Goal: Task Accomplishment & Management: Complete application form

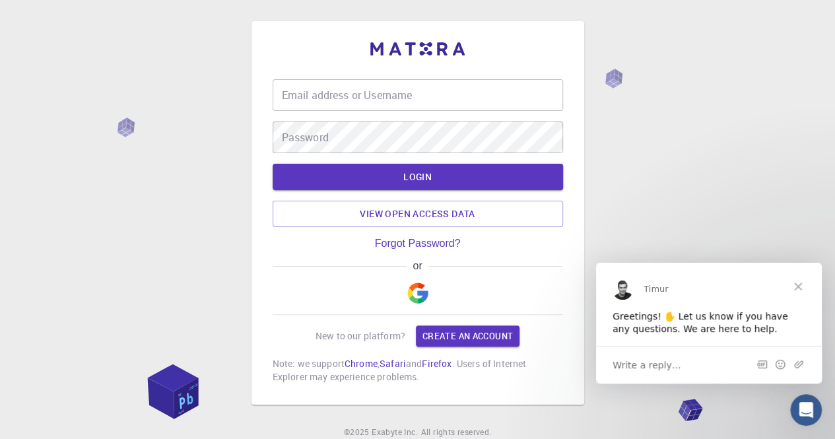
click at [421, 299] on img "button" at bounding box center [417, 293] width 21 height 21
click at [802, 288] on span "Close" at bounding box center [799, 286] width 48 height 48
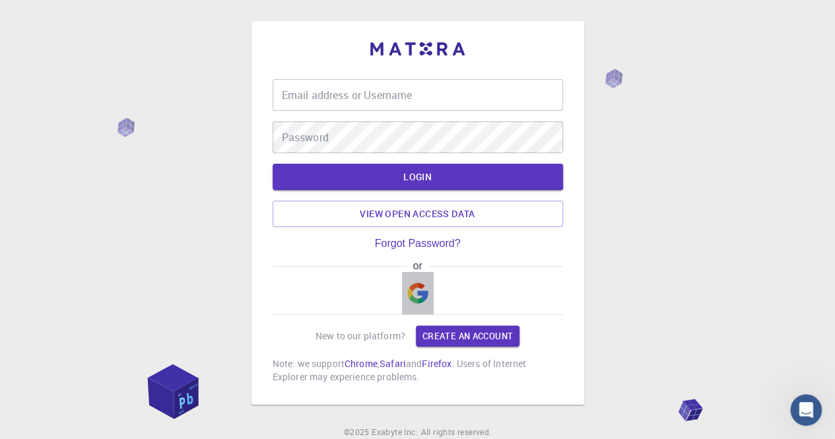
click at [415, 289] on img "button" at bounding box center [417, 293] width 21 height 21
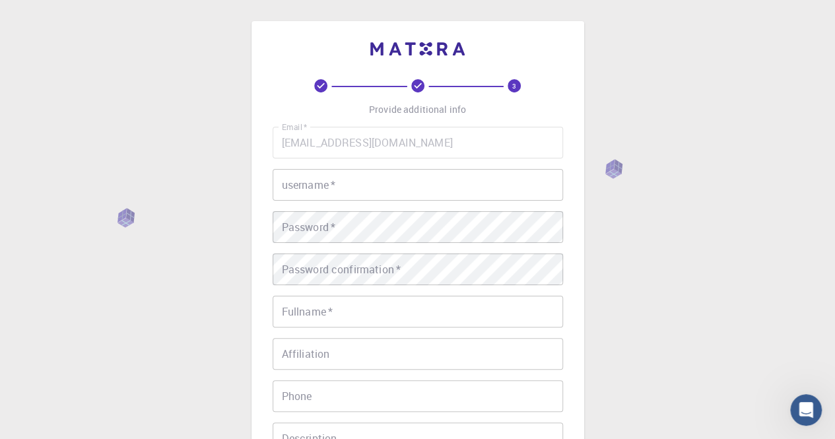
click at [322, 186] on input "username   *" at bounding box center [418, 185] width 291 height 32
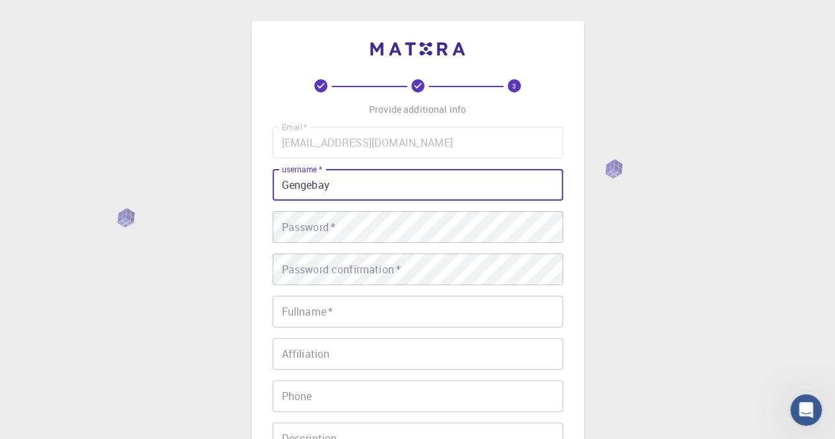
type input "Gengebay"
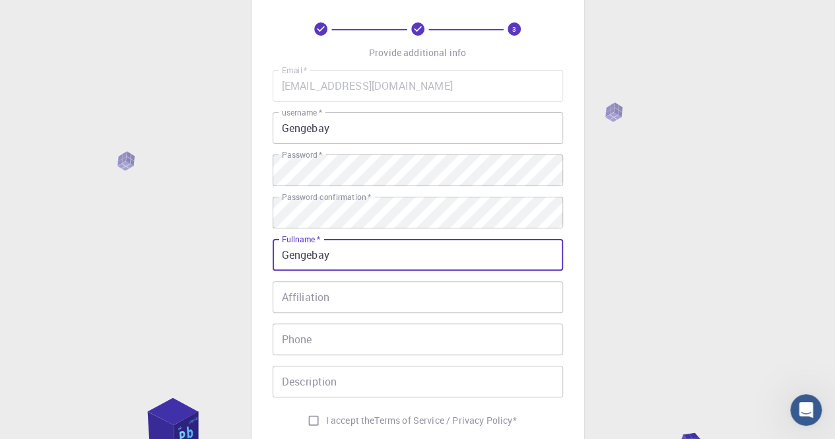
scroll to position [132, 0]
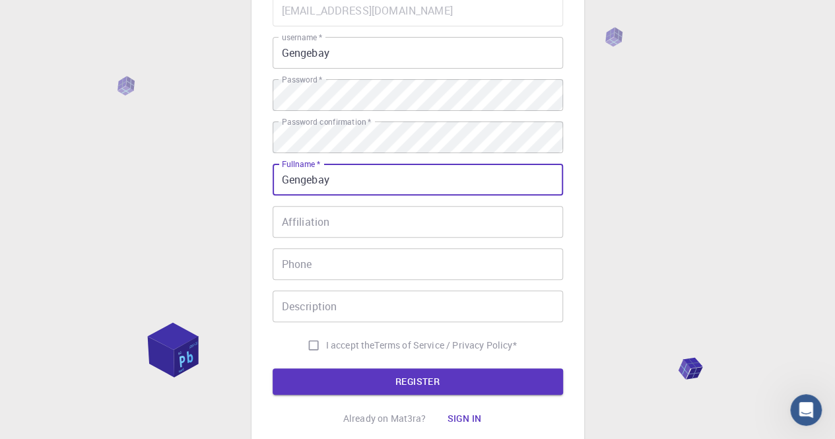
type input "Gengebay"
click at [342, 225] on input "Affiliation" at bounding box center [418, 222] width 291 height 32
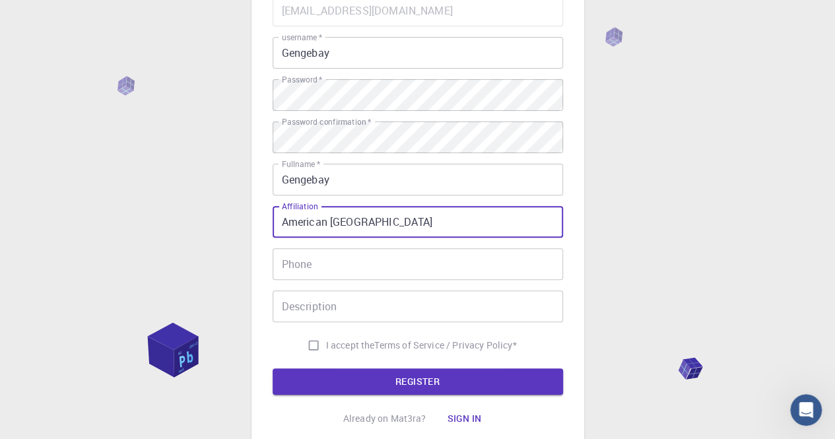
type input "American [GEOGRAPHIC_DATA]"
click at [322, 264] on input "Phone" at bounding box center [418, 264] width 291 height 32
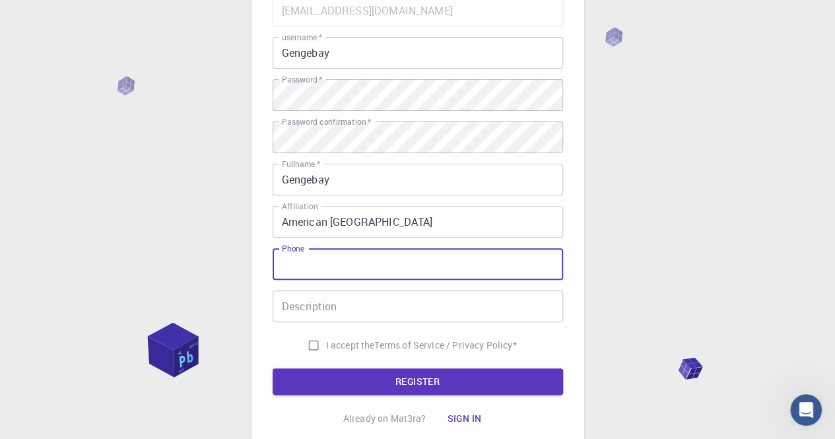
click at [284, 275] on input "Phone" at bounding box center [418, 264] width 291 height 32
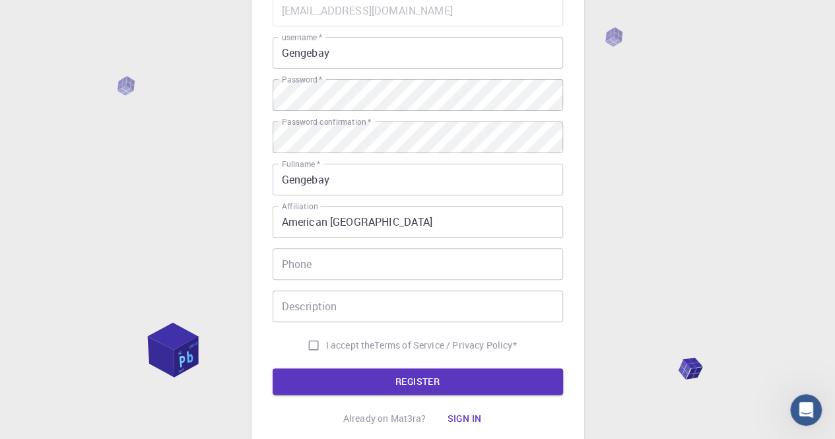
click at [287, 324] on div "Email   * [EMAIL_ADDRESS][DOMAIN_NAME] Email   * username   * Gengebay username…" at bounding box center [418, 176] width 291 height 363
click at [313, 340] on input "I accept the Terms of Service / Privacy Policy *" at bounding box center [313, 345] width 25 height 25
checkbox input "true"
click at [393, 375] on button "REGISTER" at bounding box center [418, 381] width 291 height 26
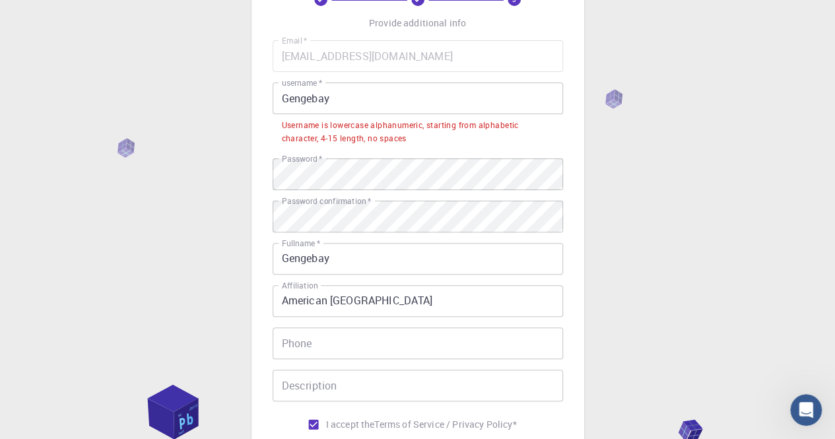
scroll to position [66, 0]
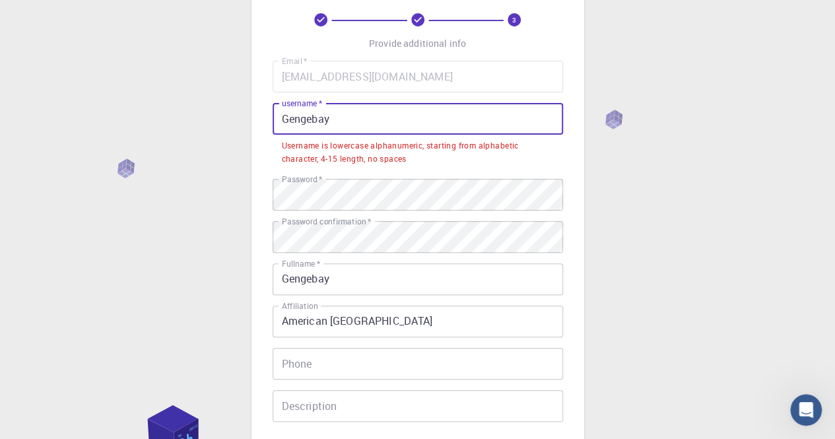
click at [346, 125] on input "Gengebay" at bounding box center [418, 119] width 291 height 32
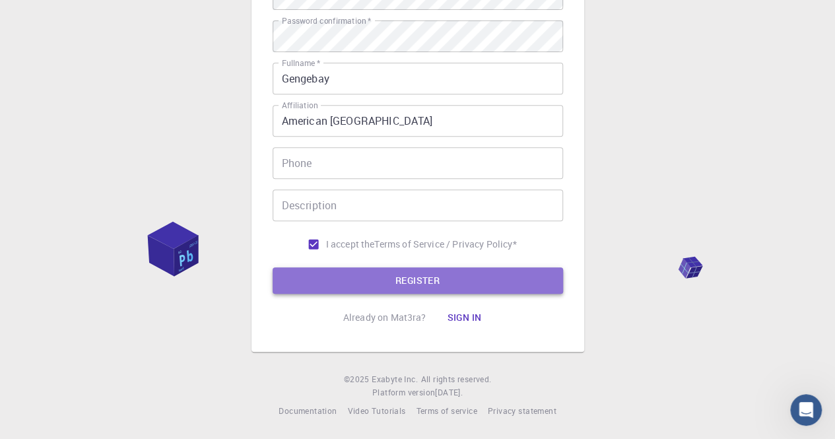
click at [427, 271] on button "REGISTER" at bounding box center [418, 280] width 291 height 26
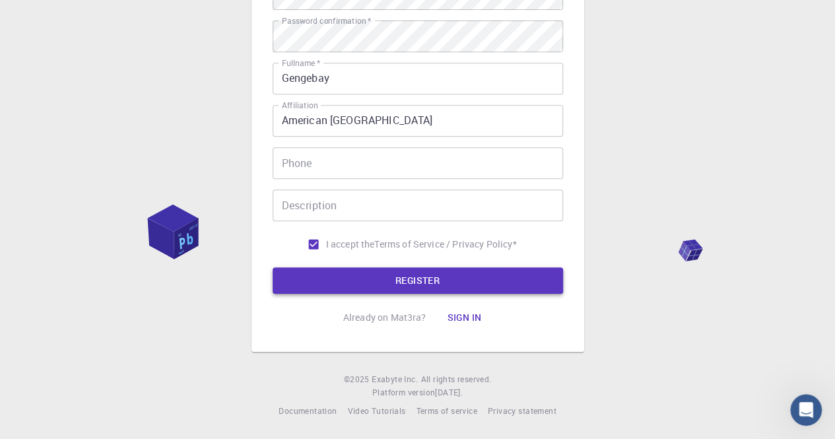
click at [403, 273] on button "REGISTER" at bounding box center [418, 280] width 291 height 26
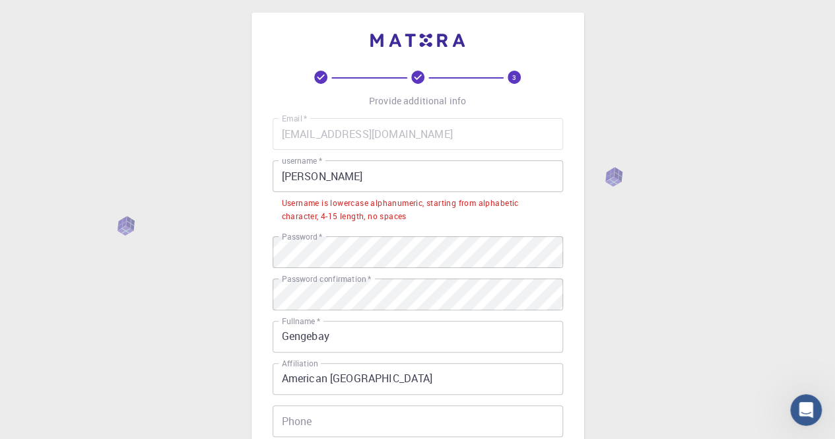
scroll to position [3, 0]
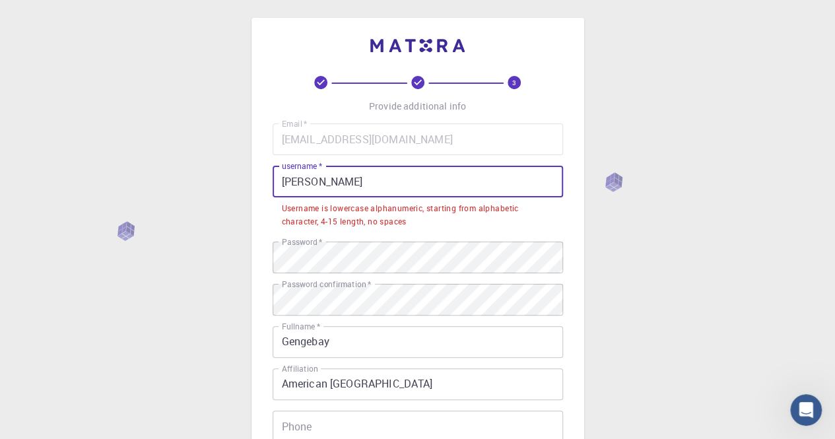
drag, startPoint x: 292, startPoint y: 174, endPoint x: 279, endPoint y: 180, distance: 14.5
click at [279, 180] on input "[PERSON_NAME]" at bounding box center [418, 182] width 291 height 32
click at [285, 183] on input "[PERSON_NAME]" at bounding box center [418, 182] width 291 height 32
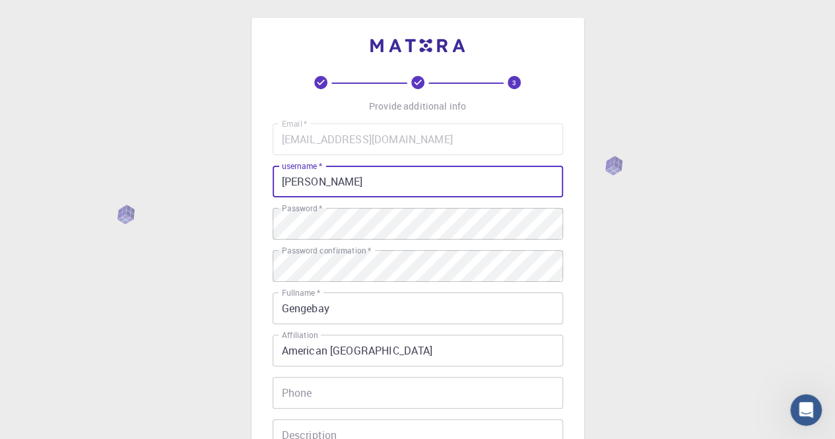
scroll to position [234, 0]
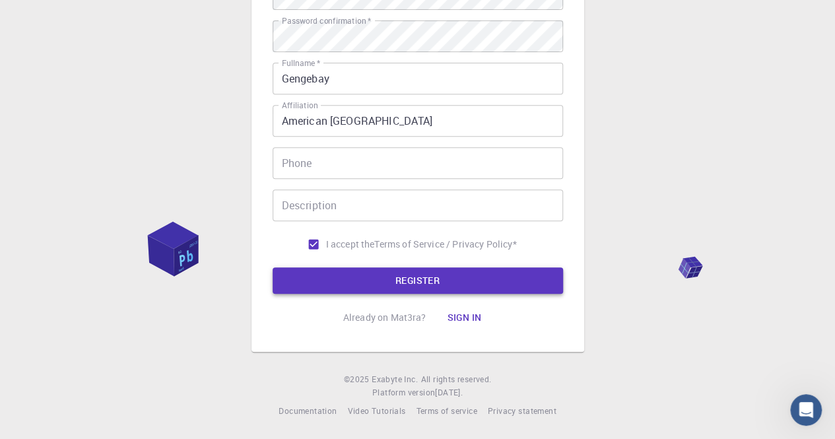
click at [409, 288] on button "REGISTER" at bounding box center [418, 280] width 291 height 26
click at [409, 283] on button "REGISTER" at bounding box center [418, 280] width 291 height 26
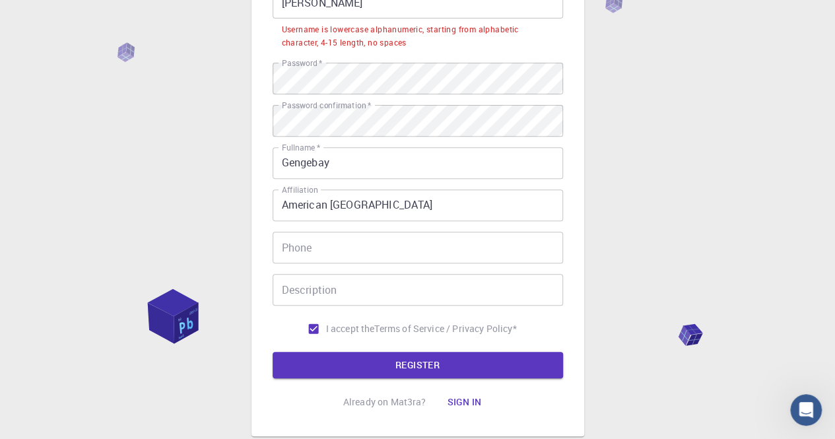
scroll to position [69, 0]
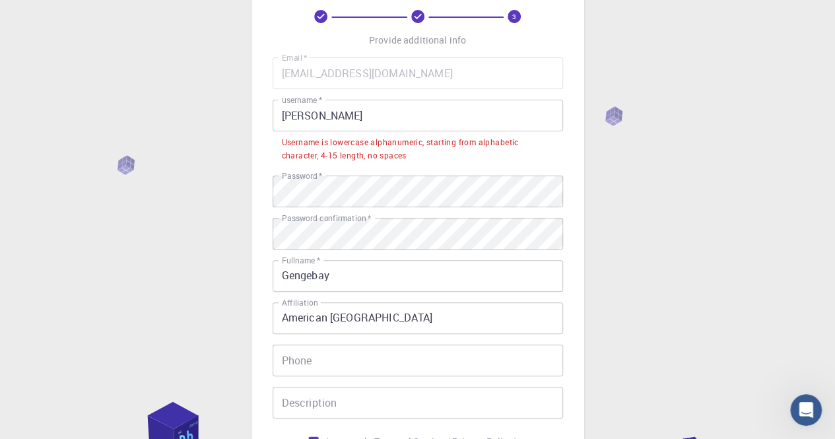
click at [331, 120] on input "[PERSON_NAME]" at bounding box center [418, 116] width 291 height 32
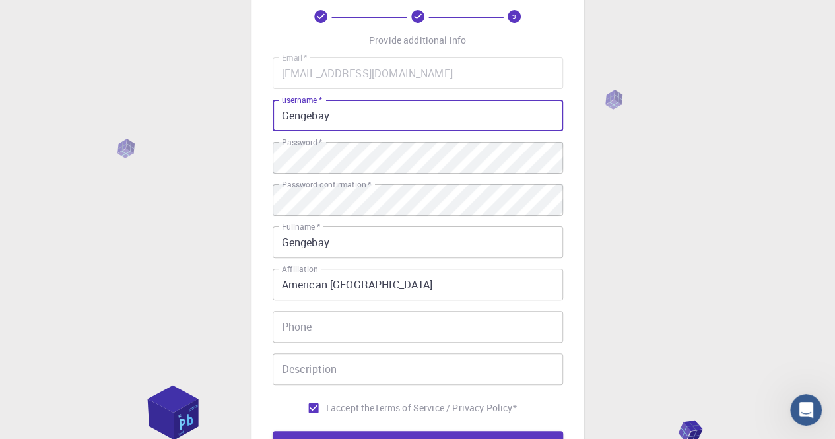
click at [281, 118] on input "Gengebay" at bounding box center [418, 116] width 291 height 32
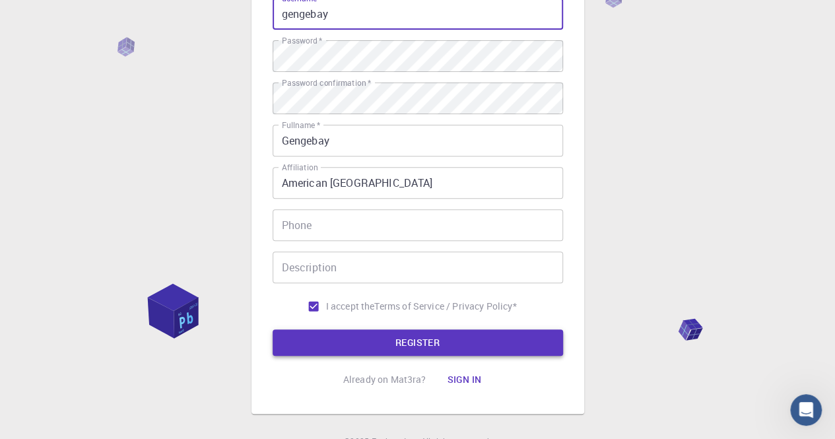
scroll to position [234, 0]
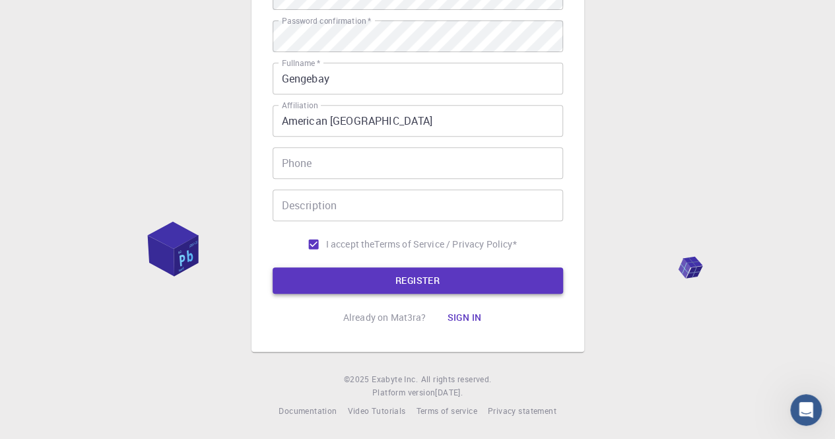
type input "gengebay"
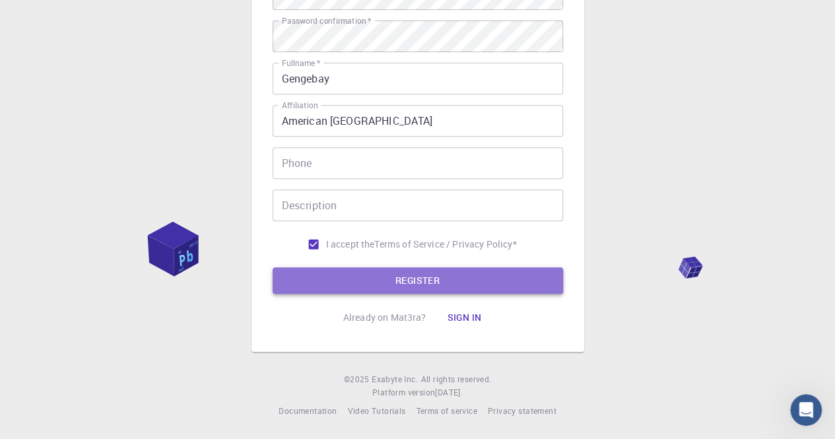
click at [409, 284] on button "REGISTER" at bounding box center [418, 280] width 291 height 26
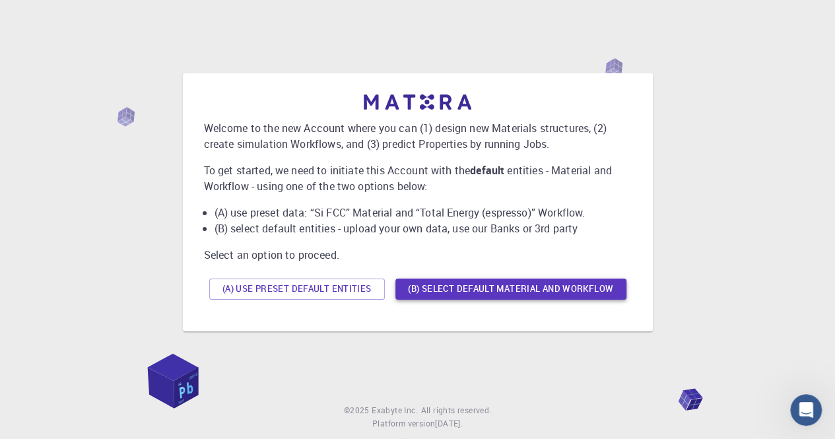
click at [458, 286] on button "(B) Select default material and workflow" at bounding box center [511, 289] width 231 height 21
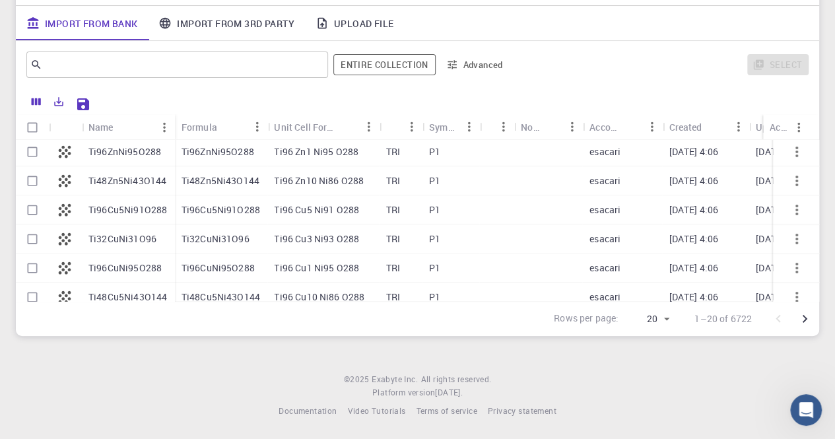
scroll to position [132, 0]
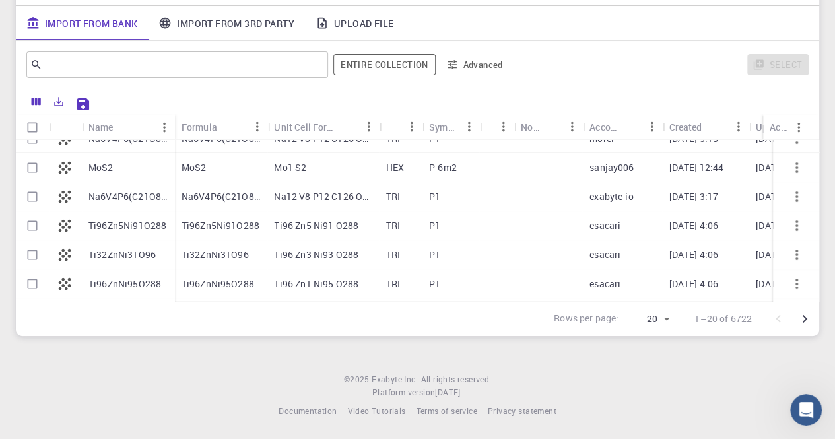
click at [34, 168] on input "Select row" at bounding box center [32, 167] width 25 height 25
checkbox input "true"
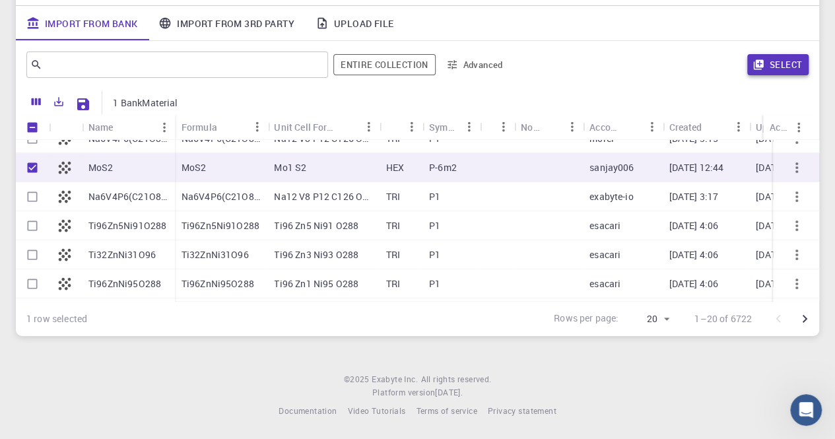
click at [772, 64] on button "Select" at bounding box center [777, 64] width 61 height 21
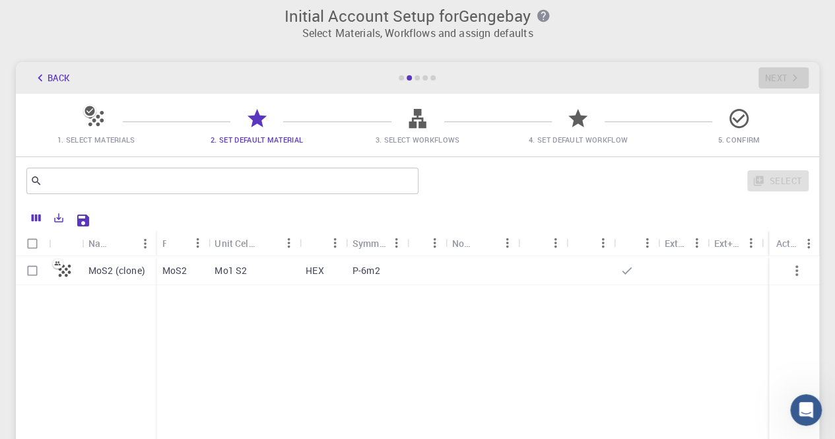
scroll to position [0, 0]
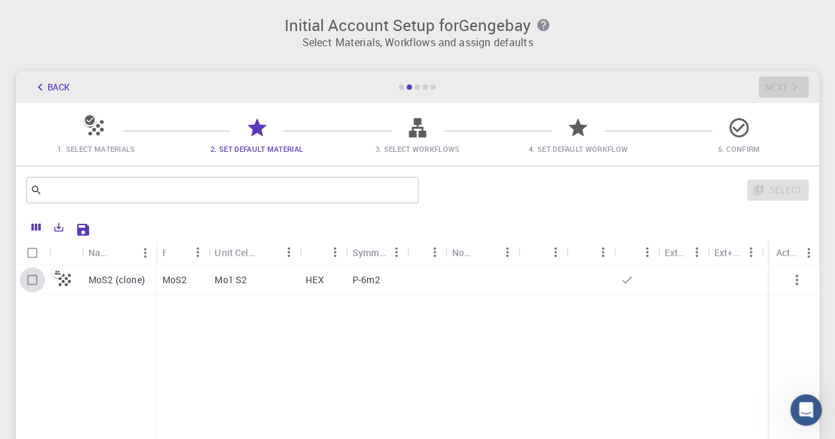
click at [28, 278] on input "Select row" at bounding box center [32, 279] width 25 height 25
checkbox input "true"
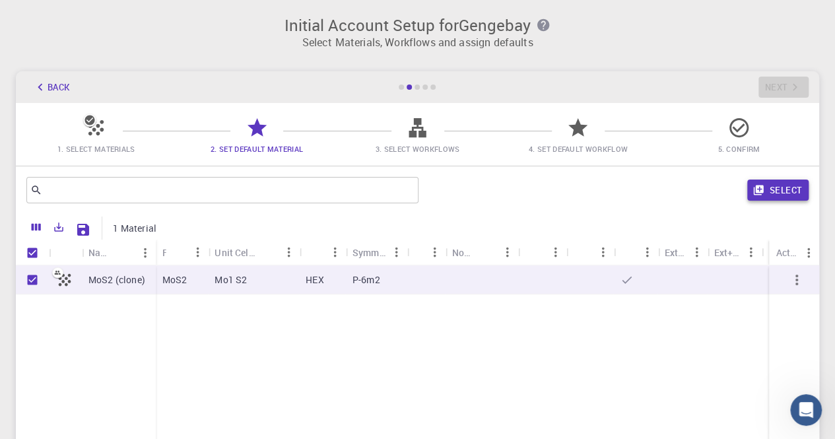
click at [781, 191] on button "Select" at bounding box center [777, 190] width 61 height 21
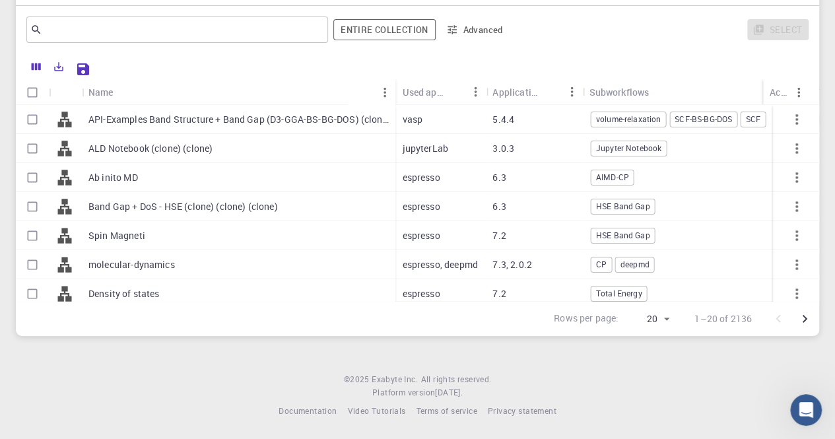
click at [33, 112] on input "Select row" at bounding box center [32, 119] width 25 height 25
checkbox input "true"
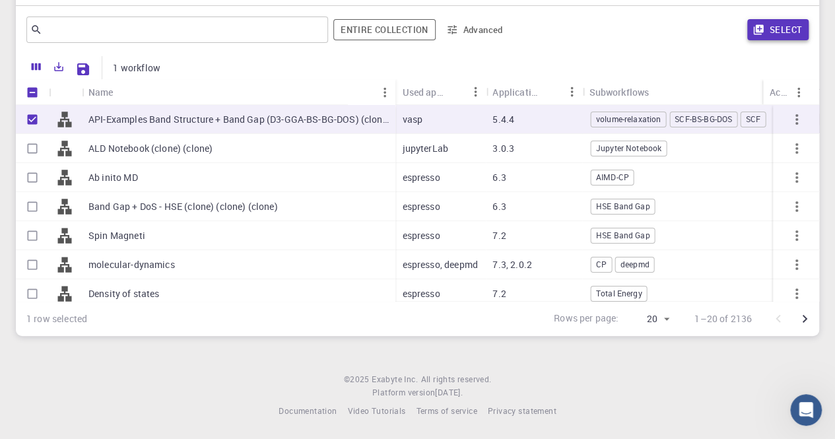
click at [784, 30] on button "Select" at bounding box center [777, 29] width 61 height 21
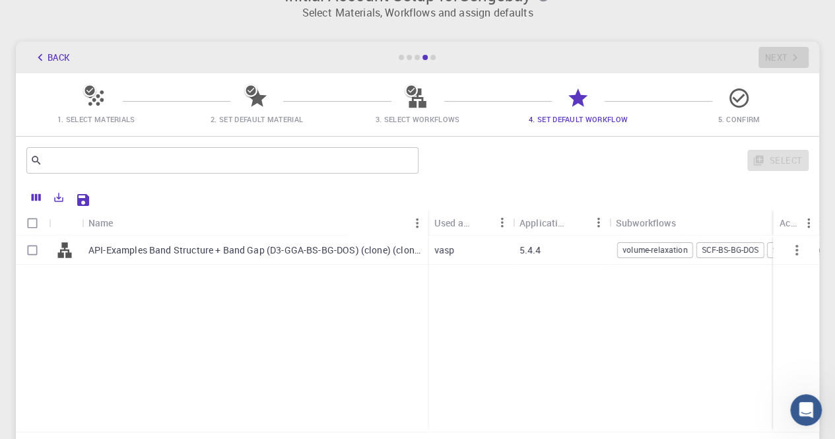
scroll to position [96, 0]
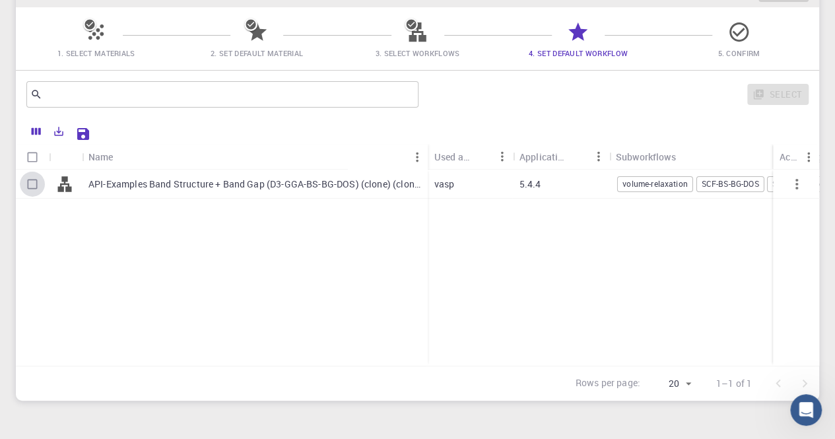
click at [35, 184] on input "Select row" at bounding box center [32, 184] width 25 height 25
checkbox input "true"
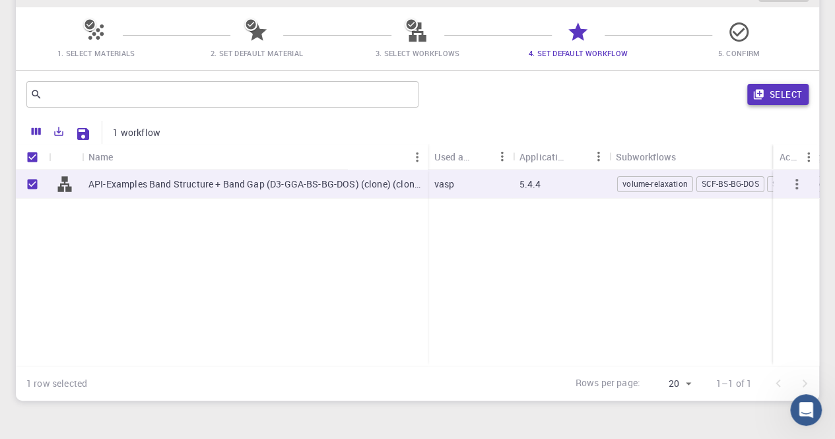
click at [788, 94] on button "Select" at bounding box center [777, 94] width 61 height 21
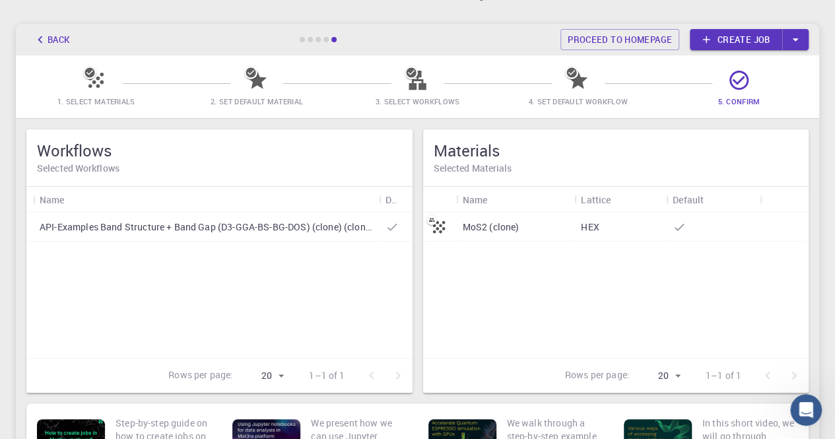
scroll to position [0, 0]
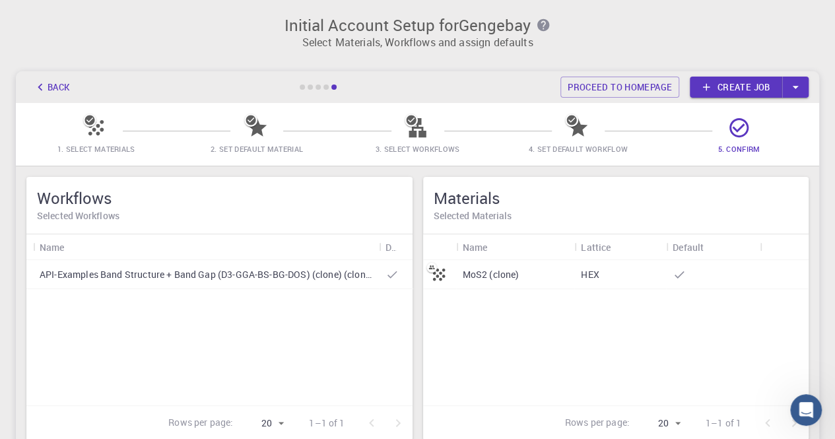
click at [733, 130] on icon at bounding box center [739, 127] width 23 height 23
click at [741, 126] on icon at bounding box center [739, 127] width 19 height 19
click at [633, 89] on link "Proceed to homepage" at bounding box center [620, 87] width 119 height 21
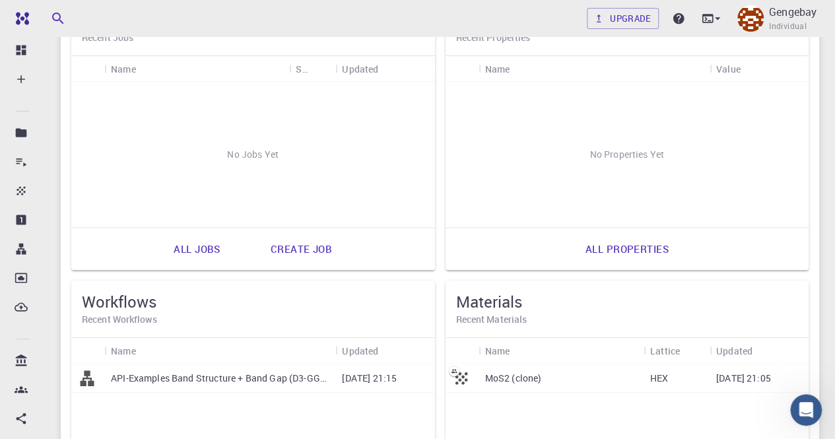
scroll to position [128, 0]
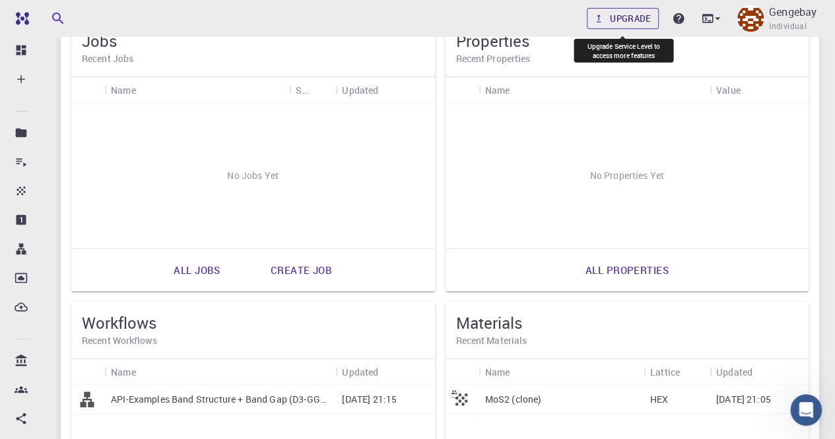
click at [629, 13] on link "Upgrade" at bounding box center [623, 18] width 72 height 21
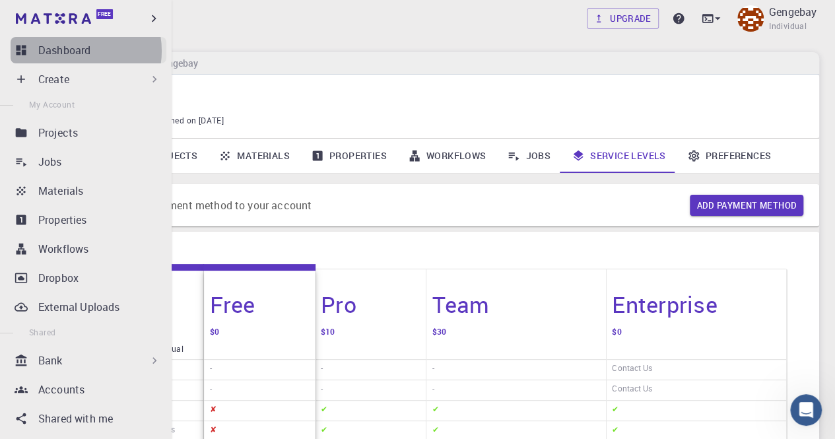
click at [75, 51] on p "Dashboard" at bounding box center [64, 50] width 52 height 16
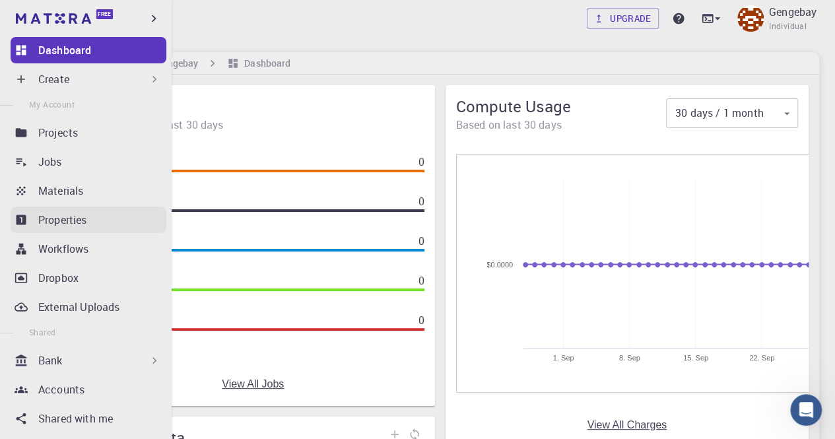
click at [69, 220] on p "Properties" at bounding box center [62, 220] width 49 height 16
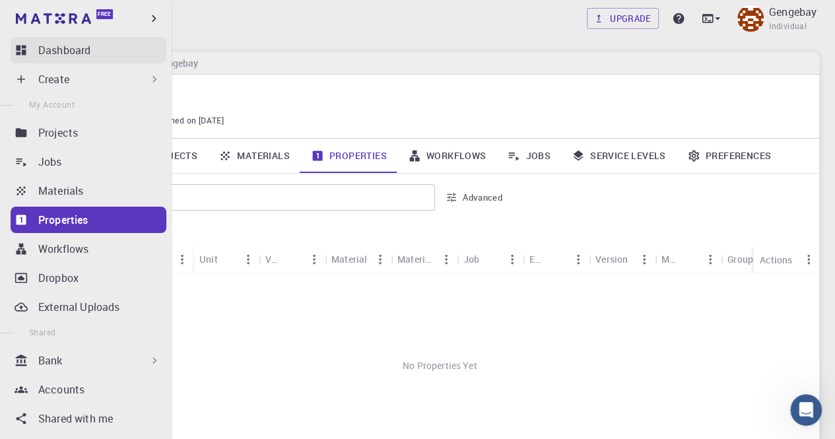
click at [67, 50] on p "Dashboard" at bounding box center [64, 50] width 52 height 16
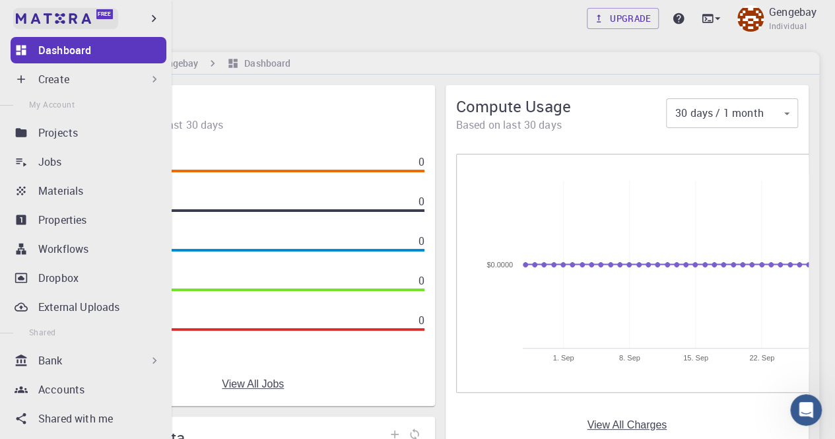
click at [51, 16] on img at bounding box center [53, 18] width 75 height 11
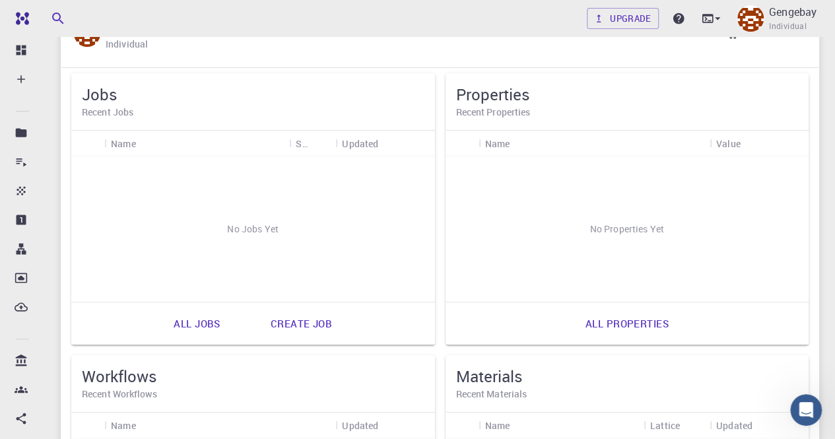
scroll to position [132, 0]
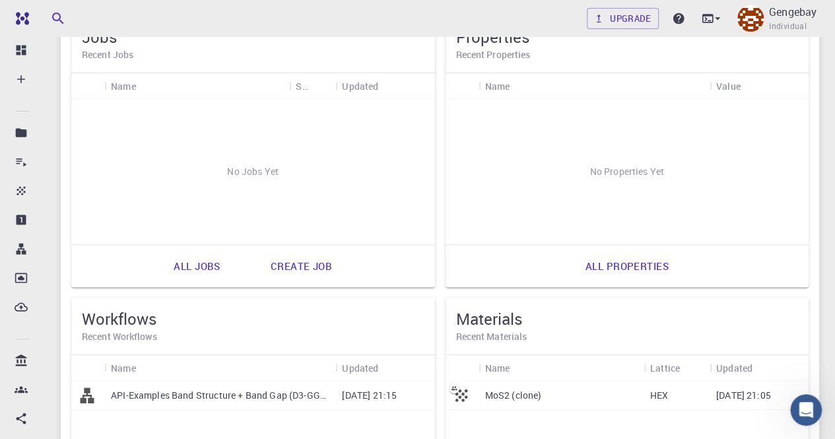
click at [301, 265] on link "Create job" at bounding box center [301, 266] width 90 height 32
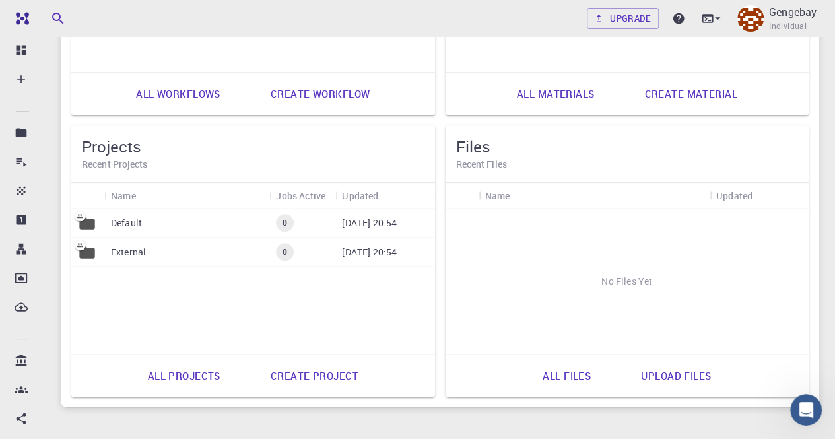
scroll to position [656, 0]
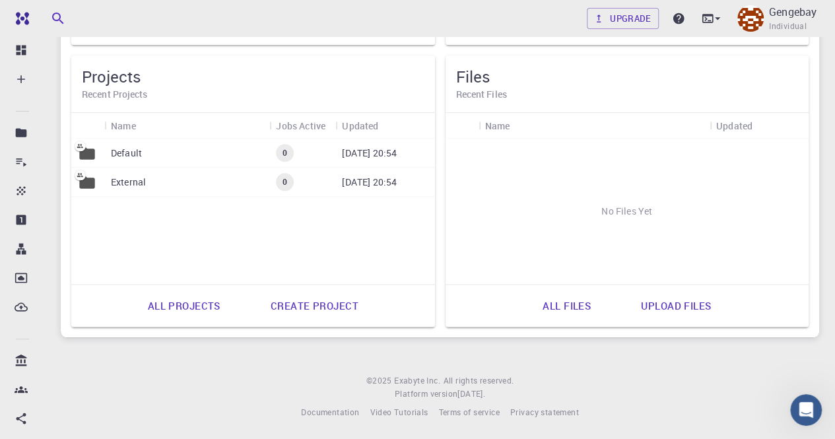
click at [300, 304] on link "Create project" at bounding box center [314, 306] width 117 height 32
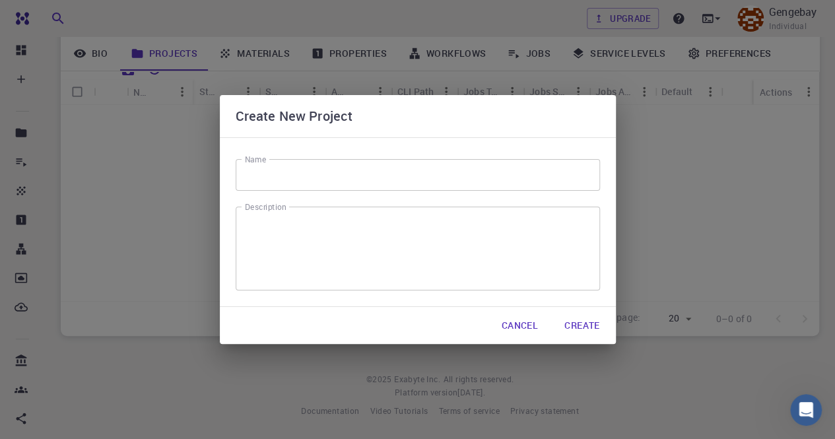
scroll to position [168, 0]
click at [512, 326] on button "Cancel" at bounding box center [519, 325] width 57 height 26
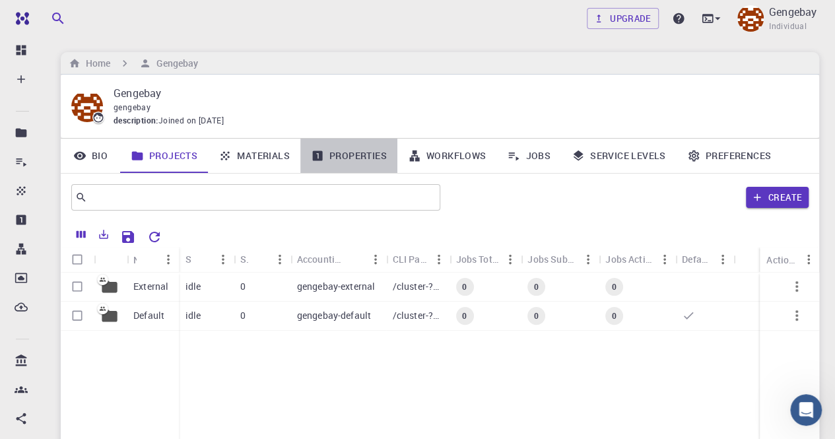
click at [359, 157] on link "Properties" at bounding box center [348, 156] width 97 height 34
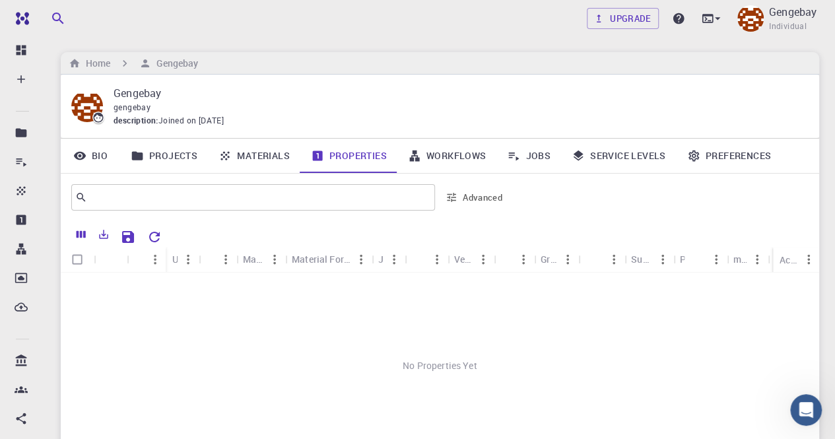
click at [82, 257] on input "Select all rows" at bounding box center [77, 259] width 25 height 25
checkbox input "false"
click at [275, 195] on input "text" at bounding box center [248, 197] width 322 height 18
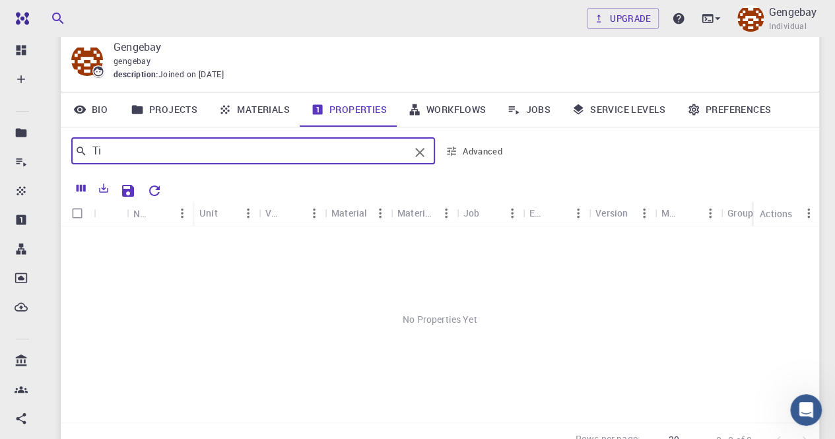
scroll to position [66, 0]
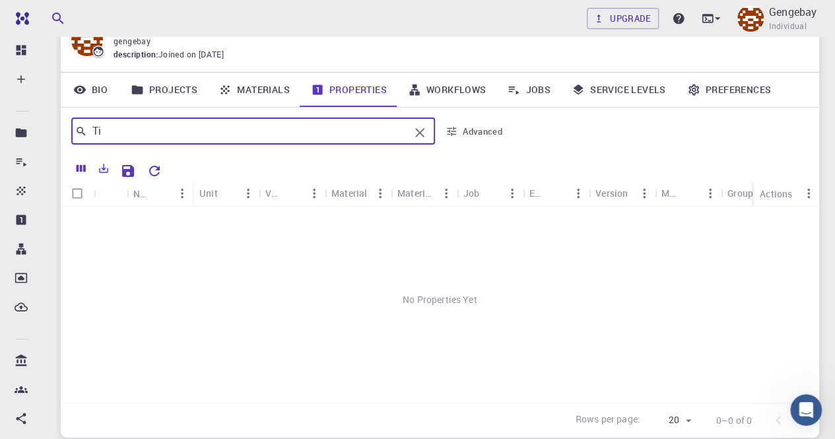
type input "T"
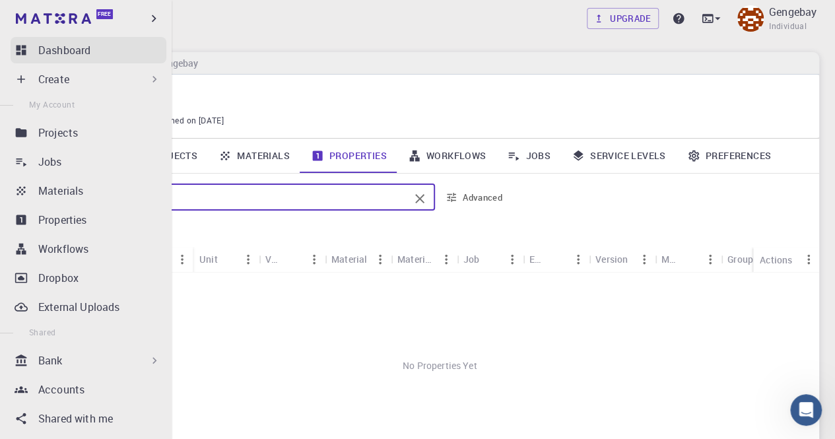
type input "MoS2"
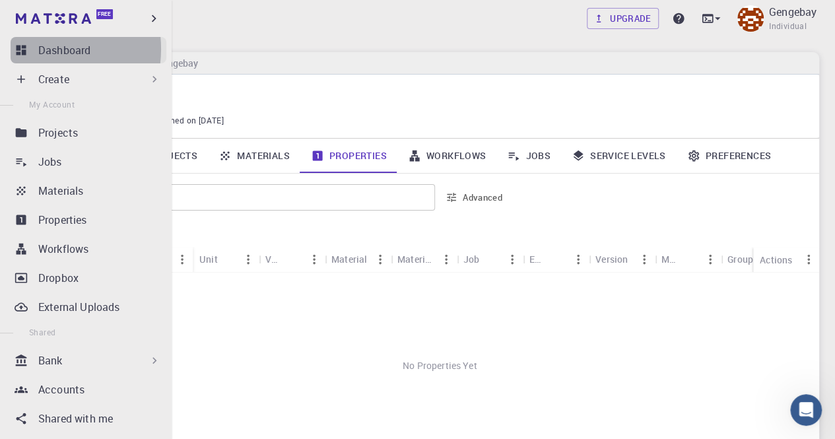
click at [29, 49] on link "Dashboard" at bounding box center [89, 50] width 156 height 26
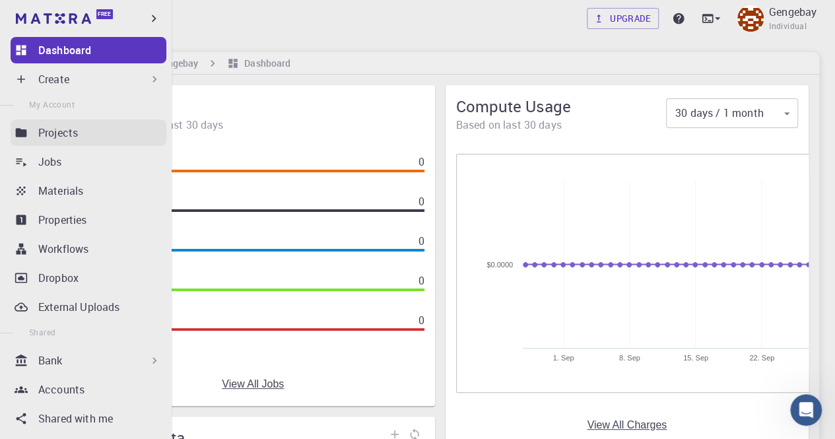
click at [87, 135] on div "Projects" at bounding box center [102, 133] width 128 height 16
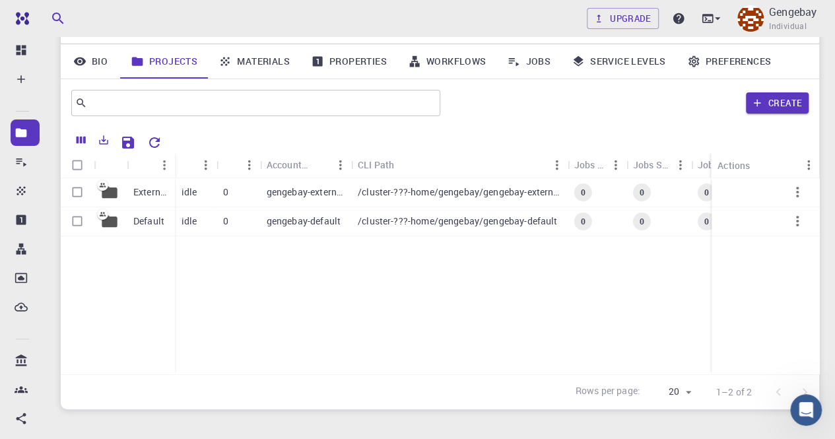
scroll to position [132, 0]
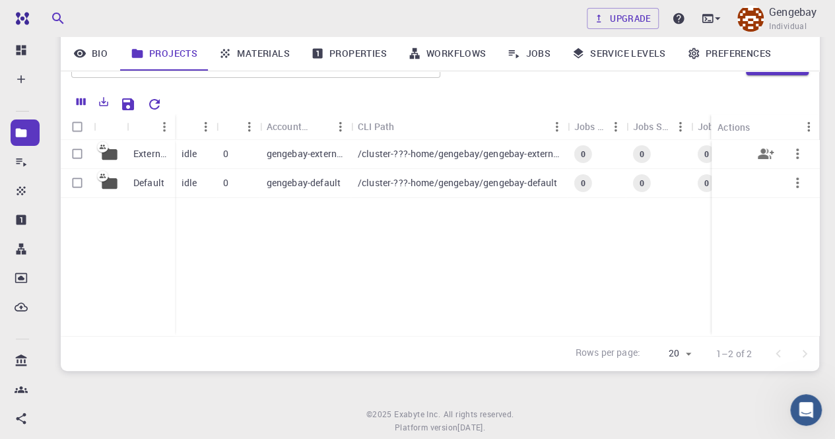
click at [383, 159] on p "/cluster-???-home/gengebay/gengebay-external" at bounding box center [459, 153] width 203 height 13
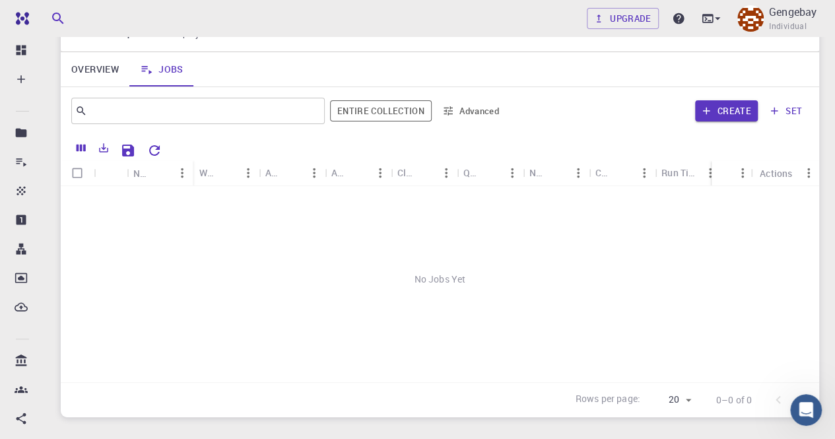
scroll to position [66, 0]
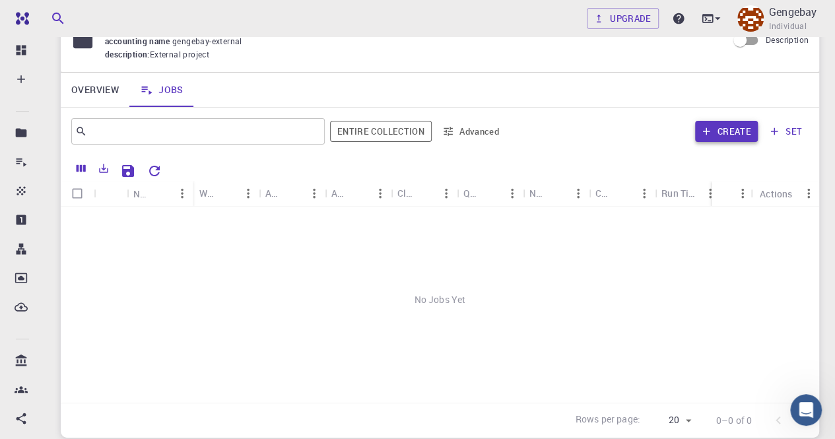
click at [707, 135] on icon "button" at bounding box center [707, 131] width 12 height 12
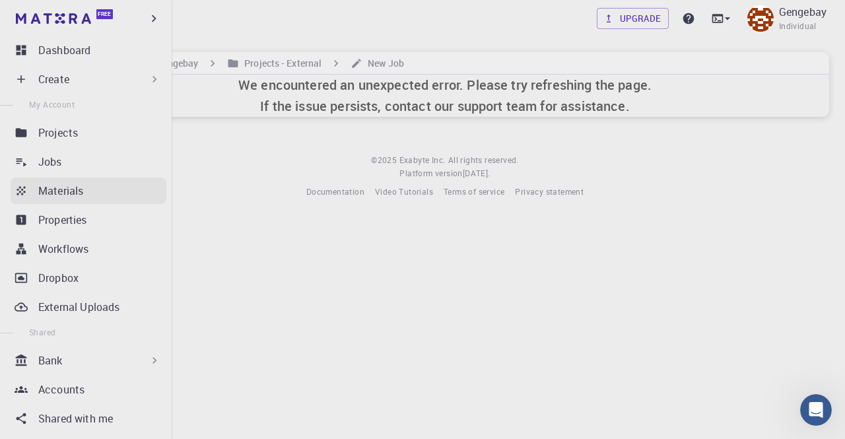
click at [82, 192] on p "Materials" at bounding box center [60, 191] width 45 height 16
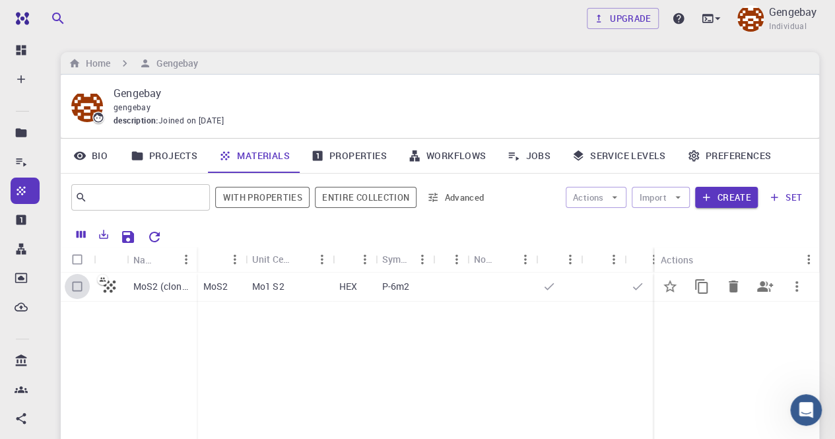
click at [73, 289] on input "Select row" at bounding box center [77, 286] width 25 height 25
checkbox input "true"
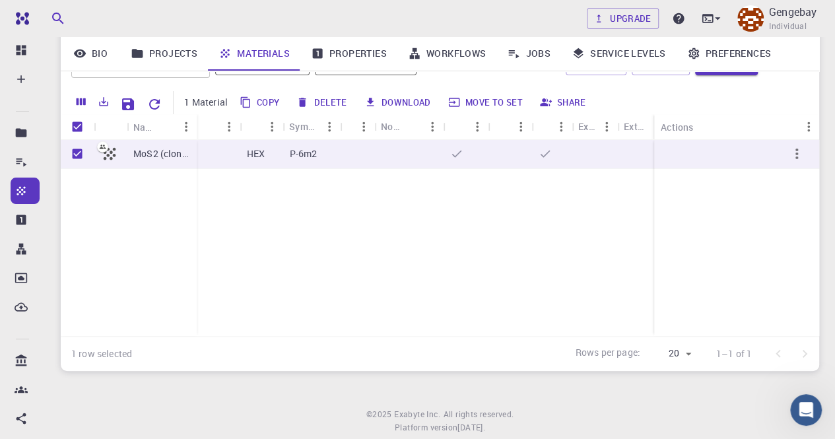
scroll to position [0, 106]
click at [795, 162] on icon "button" at bounding box center [797, 154] width 16 height 16
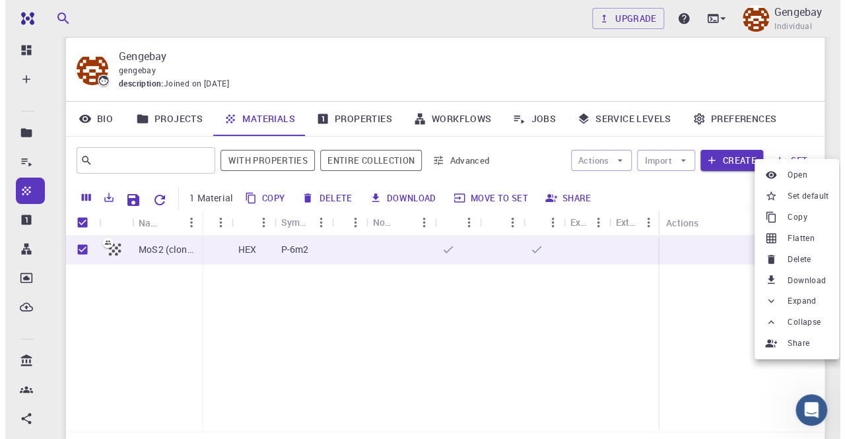
scroll to position [0, 0]
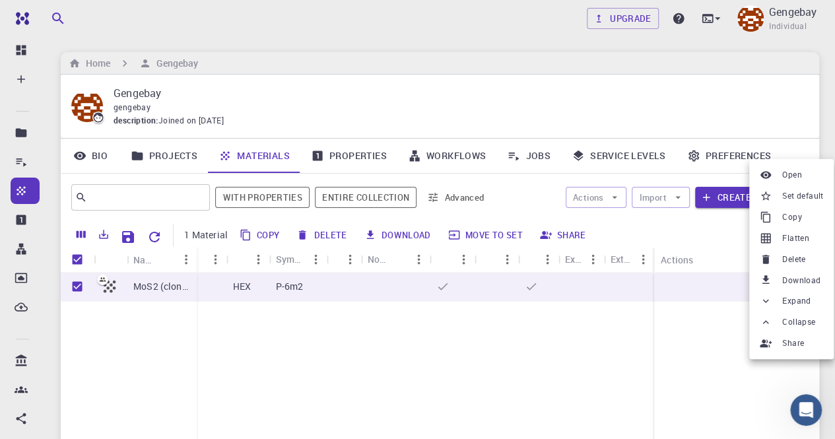
click at [724, 196] on div at bounding box center [417, 219] width 835 height 439
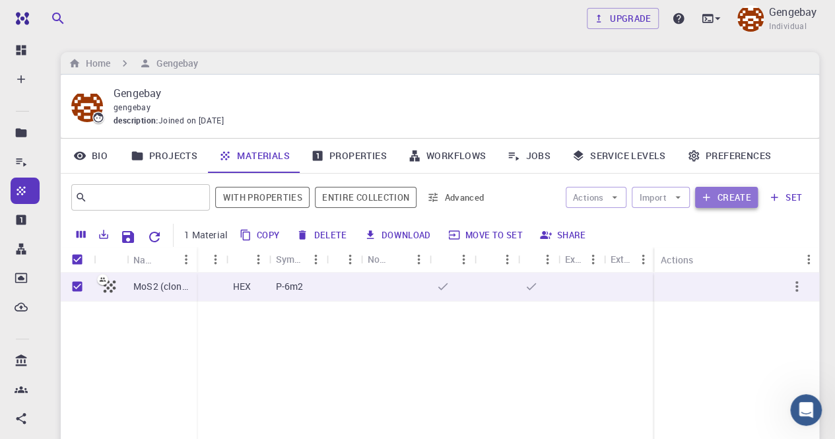
click at [720, 197] on button "Create" at bounding box center [726, 197] width 63 height 21
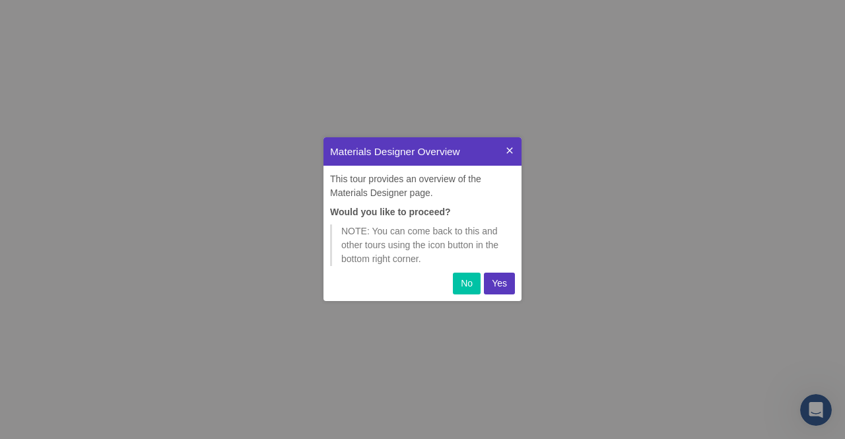
scroll to position [153, 188]
click at [506, 276] on button "Yes" at bounding box center [499, 284] width 31 height 22
